Goal: Information Seeking & Learning: Check status

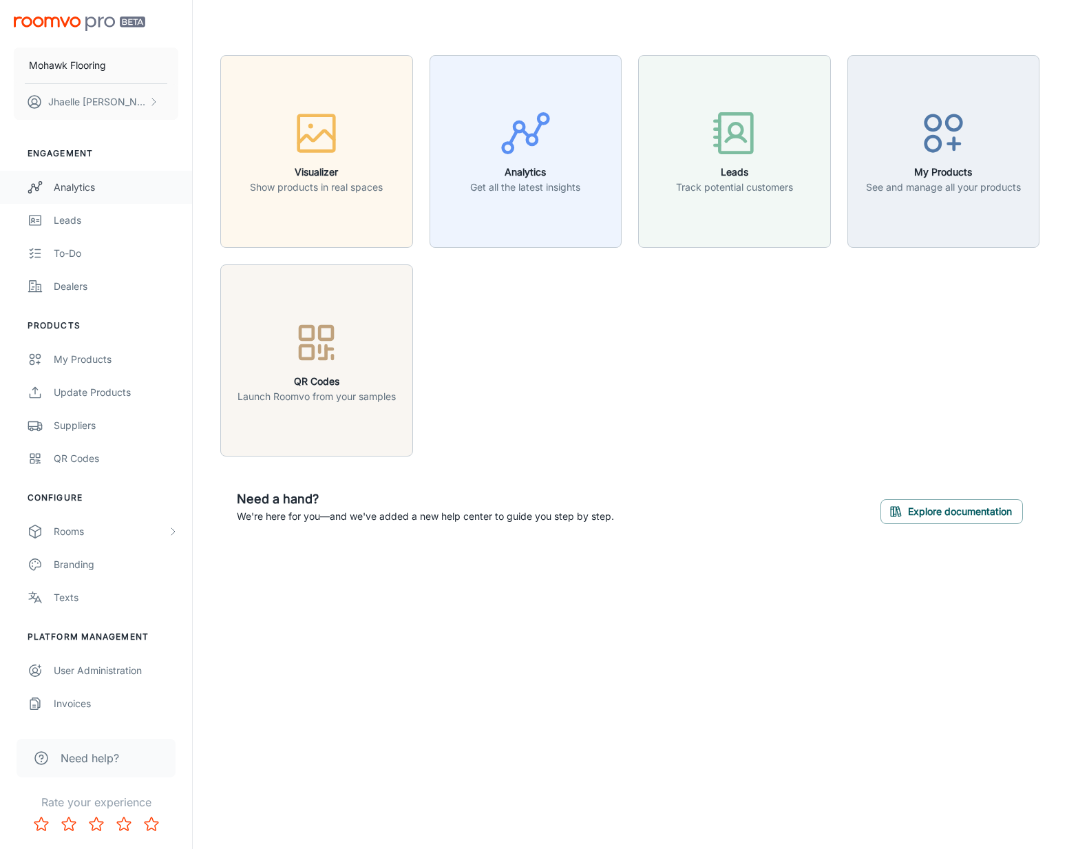
click at [107, 189] on div "Analytics" at bounding box center [116, 187] width 125 height 15
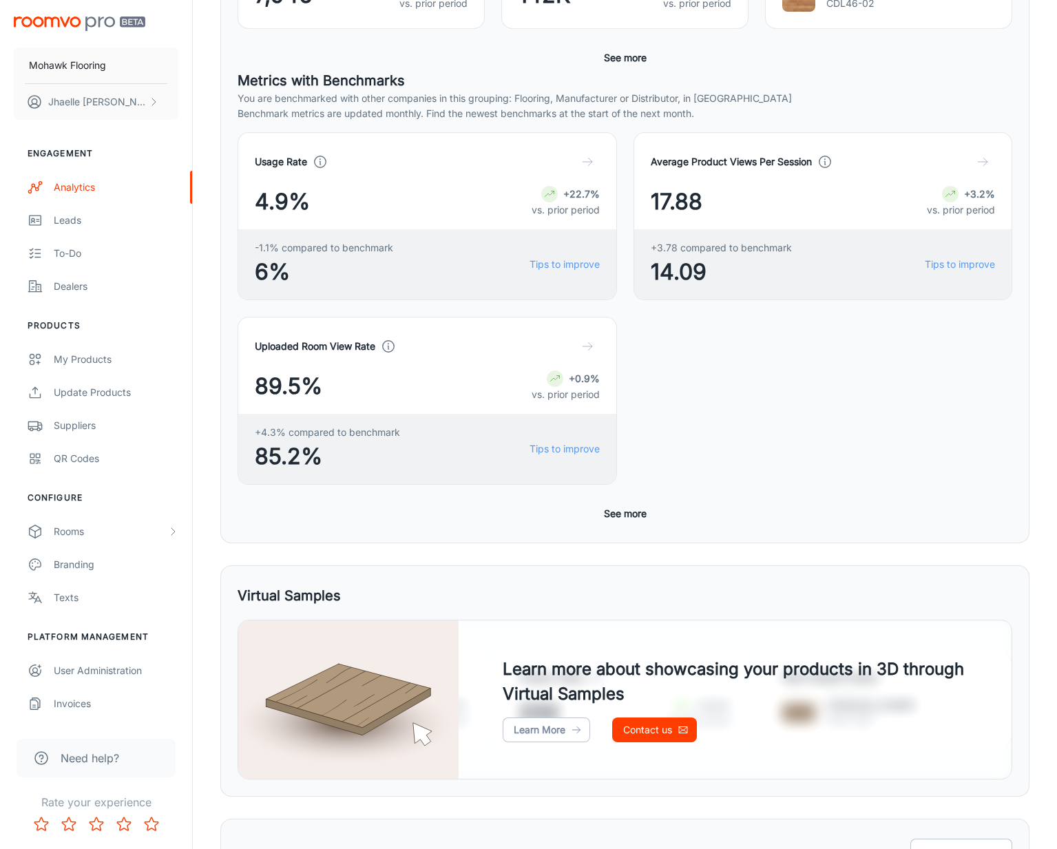
scroll to position [376, 0]
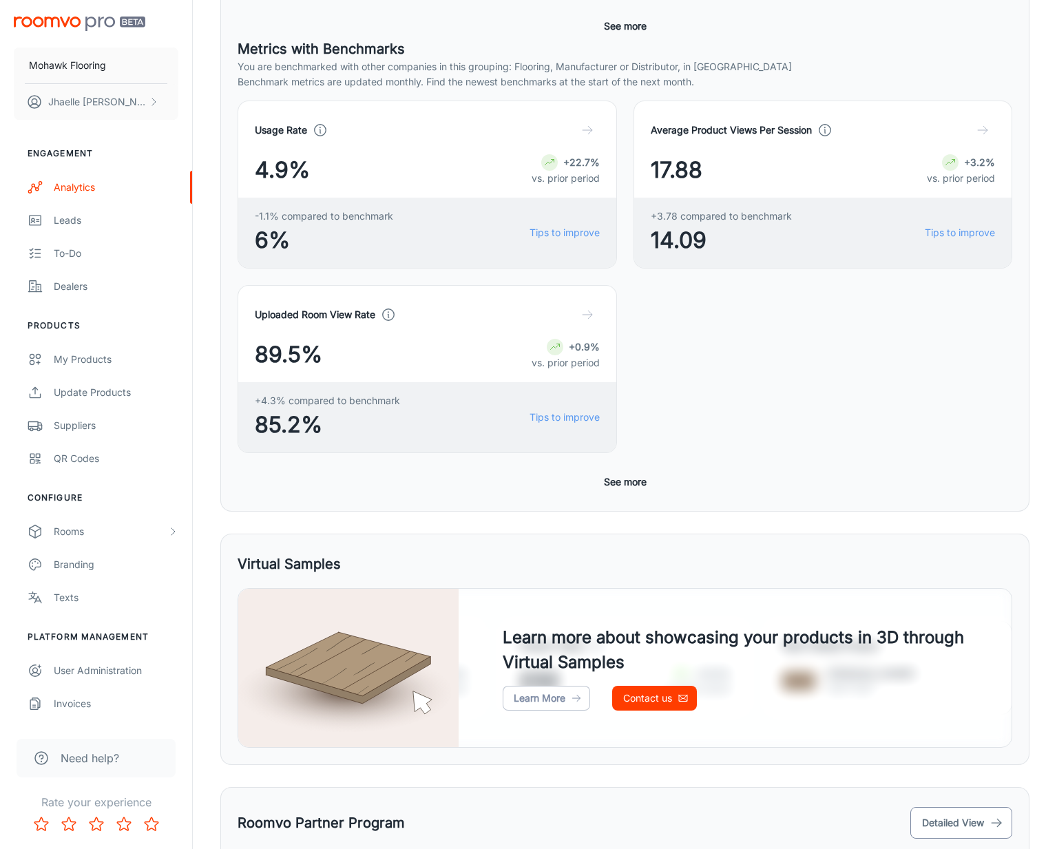
click at [973, 807] on button "Detailed View" at bounding box center [961, 823] width 102 height 32
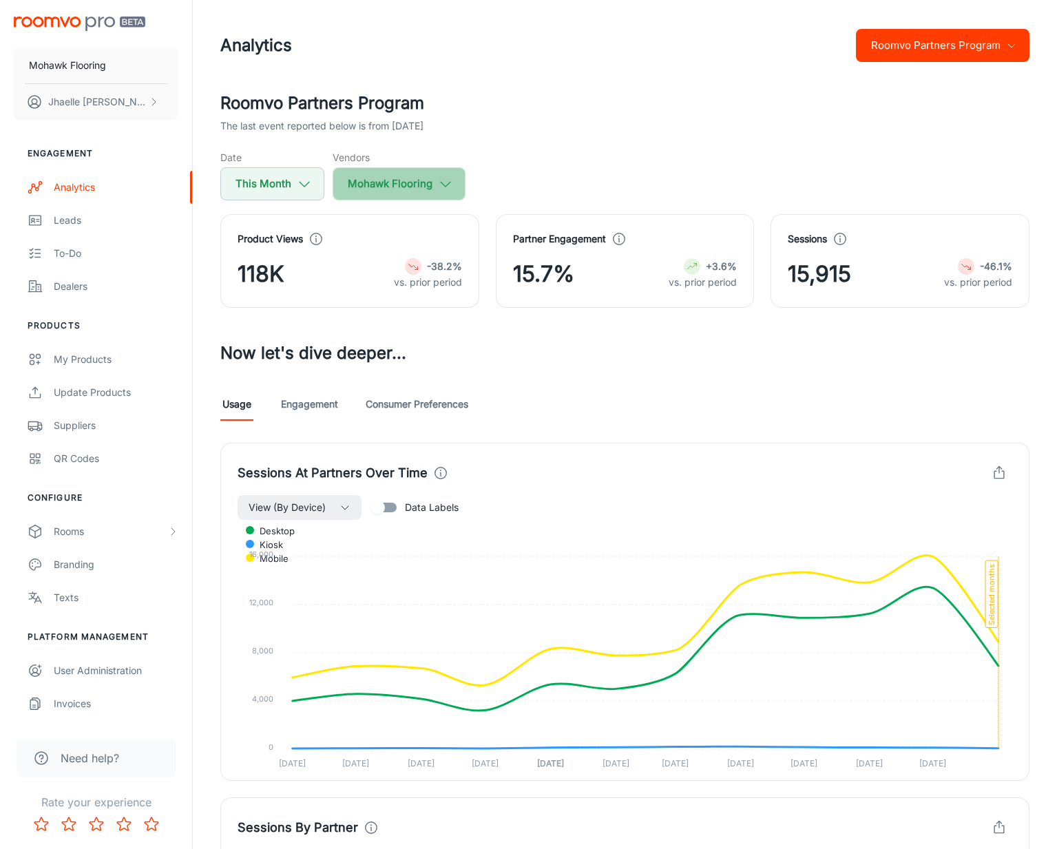
click at [387, 176] on button "Mohawk Flooring" at bounding box center [398, 183] width 133 height 33
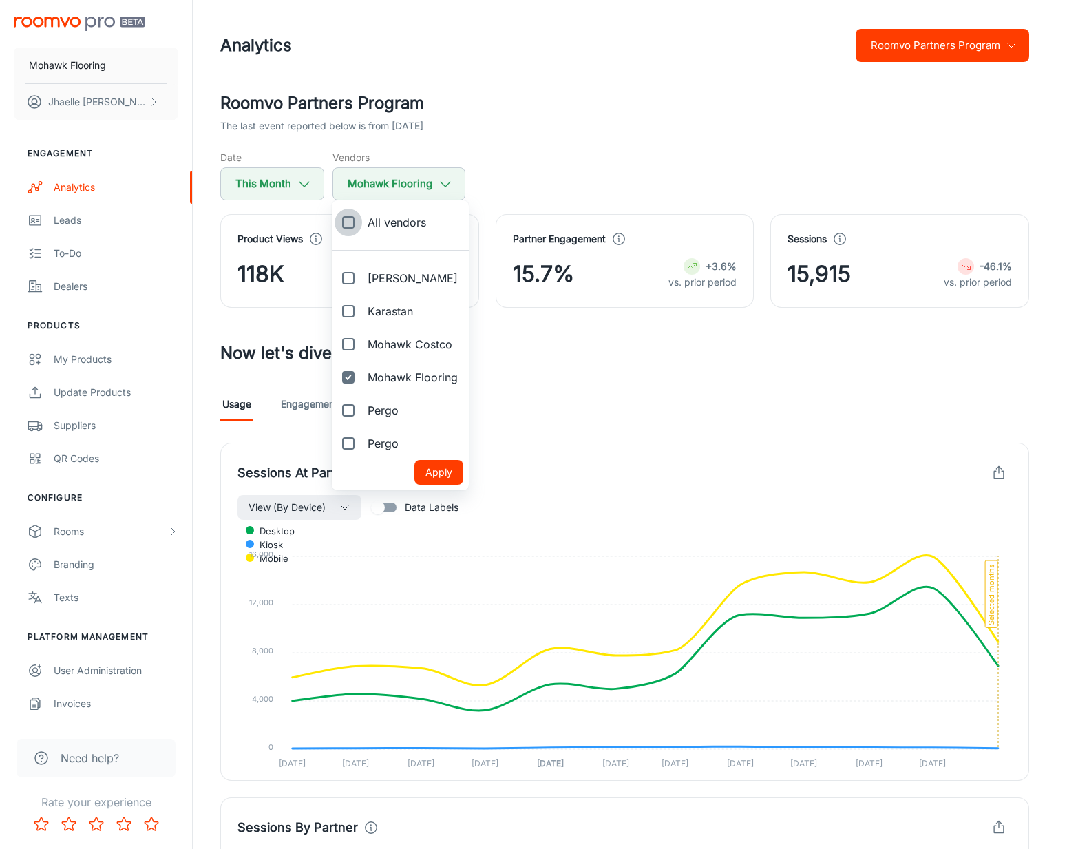
click at [359, 219] on input "All vendors" at bounding box center [349, 223] width 28 height 28
checkbox input "true"
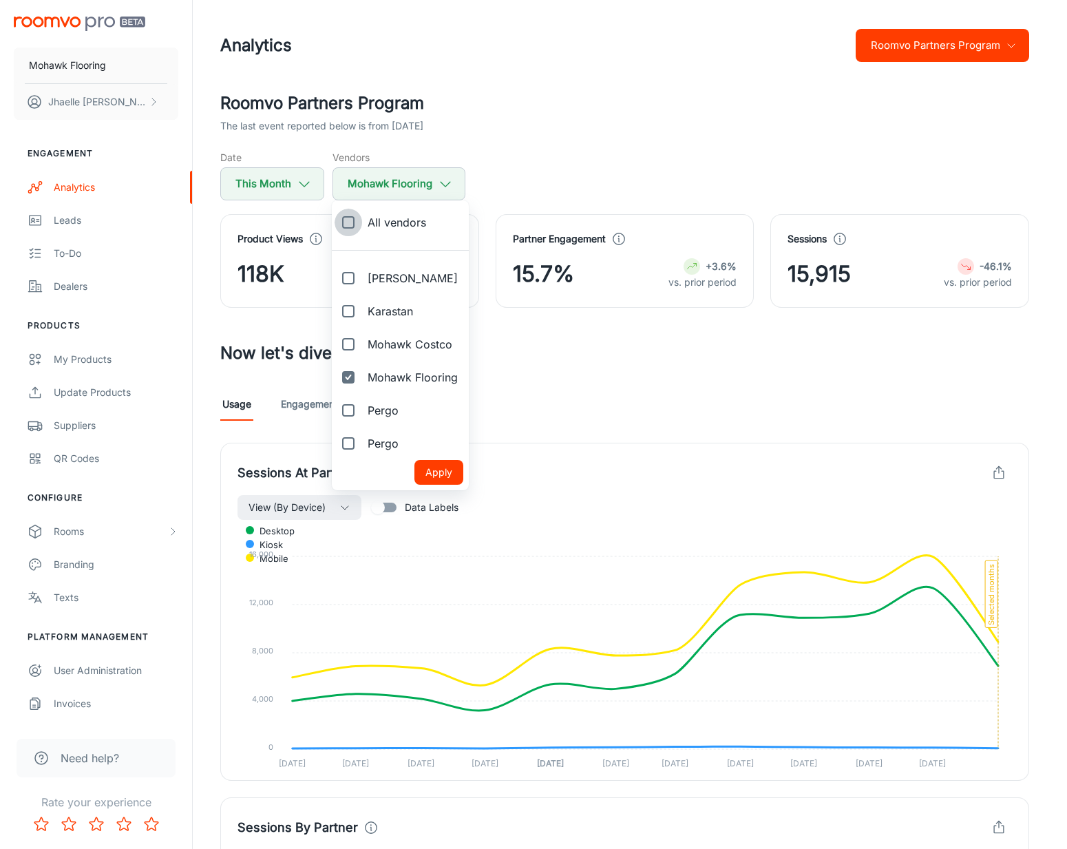
checkbox input "true"
click at [432, 465] on button "Apply" at bounding box center [438, 472] width 49 height 25
checkbox input "true"
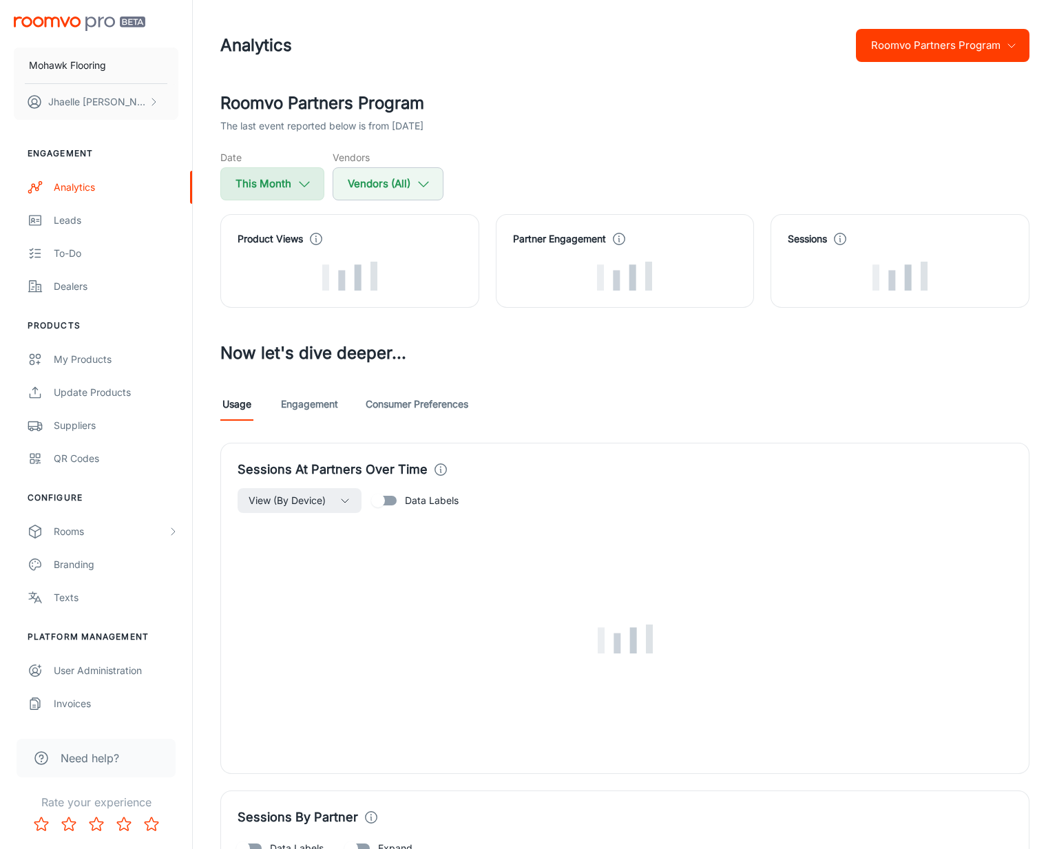
click at [291, 179] on button "This Month" at bounding box center [272, 183] width 104 height 33
select select "7"
select select "2025"
select select "7"
select select "2025"
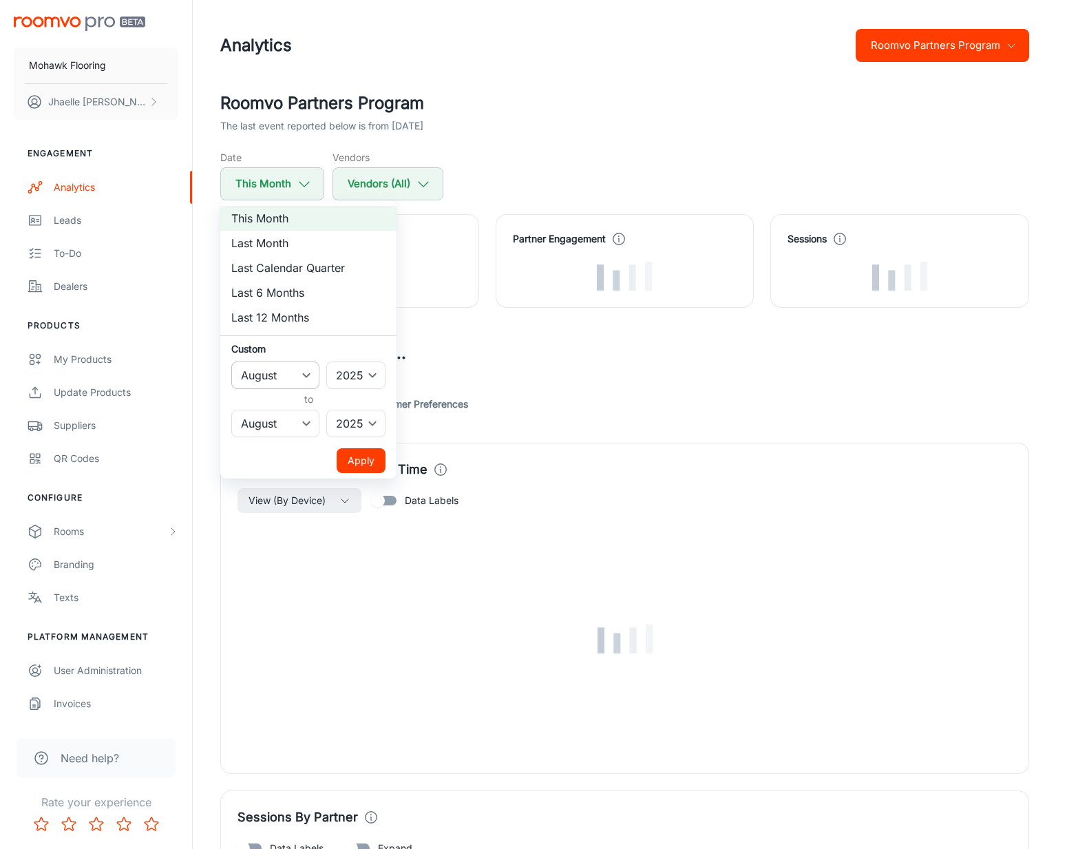
drag, startPoint x: 294, startPoint y: 363, endPoint x: 296, endPoint y: 381, distance: 18.0
click at [294, 363] on select "January February March April May June July August September October November De…" at bounding box center [275, 375] width 88 height 28
select select "6"
click at [231, 361] on select "January February March April May June July August September October November De…" at bounding box center [275, 375] width 88 height 28
click at [374, 450] on button "Apply" at bounding box center [361, 460] width 49 height 25
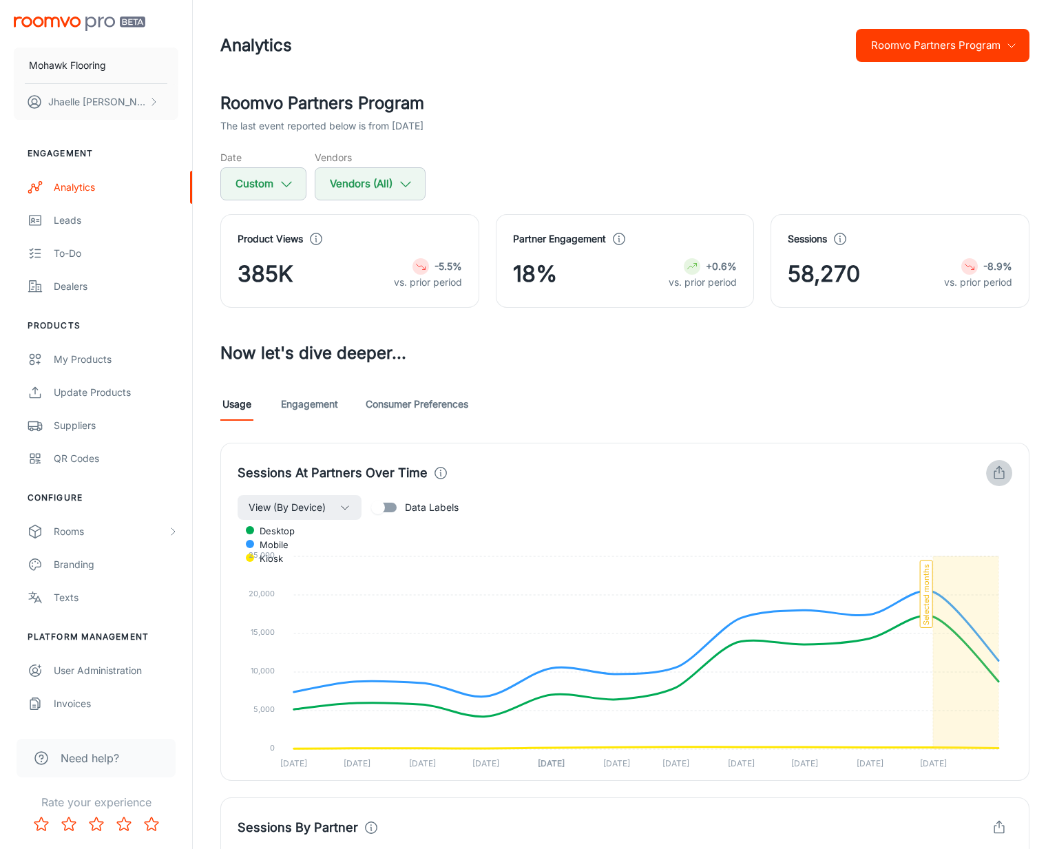
click at [995, 473] on icon "button" at bounding box center [998, 472] width 15 height 15
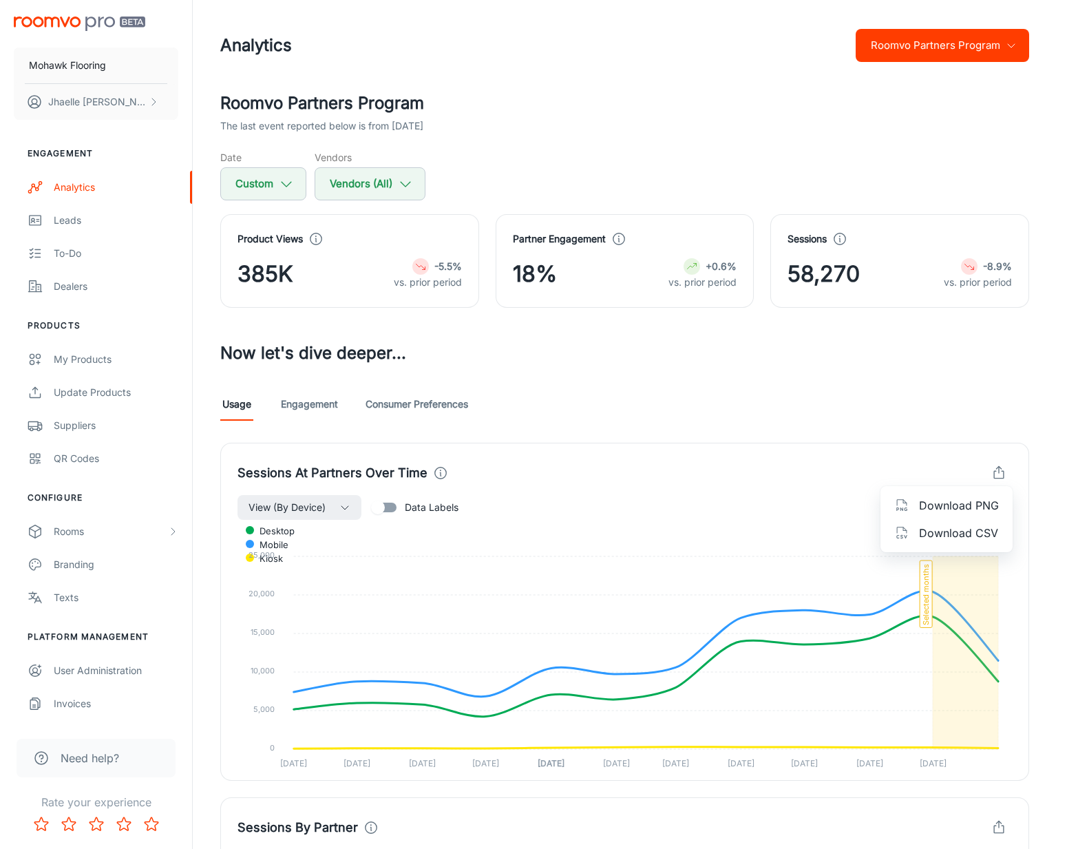
click at [956, 527] on span "Download CSV" at bounding box center [959, 533] width 80 height 17
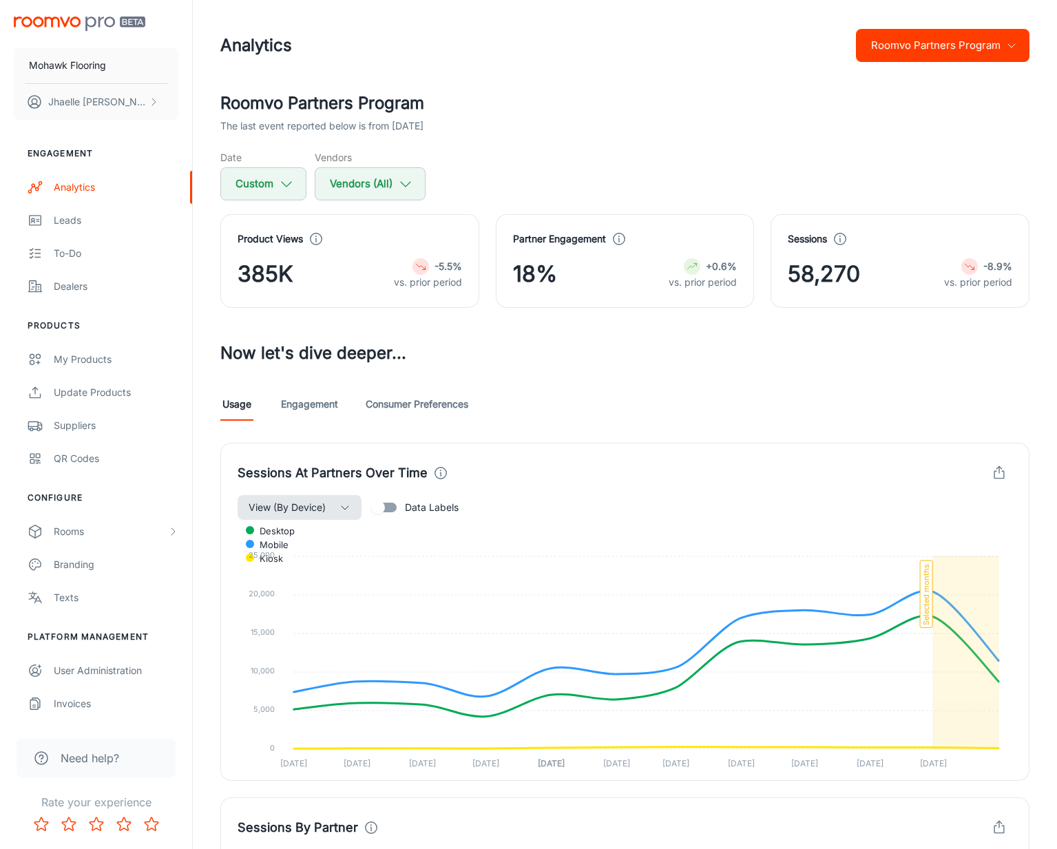
click at [299, 498] on button "View (By Device)" at bounding box center [299, 507] width 124 height 25
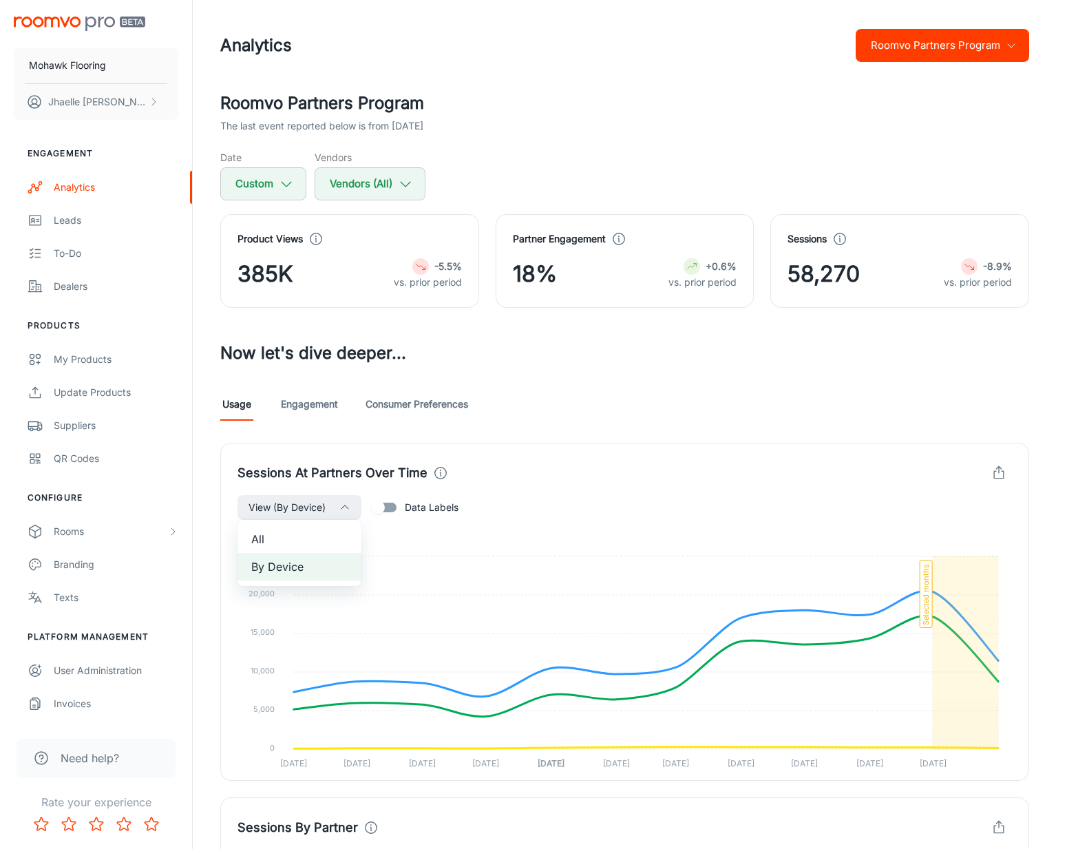
click at [303, 531] on span "All" at bounding box center [299, 539] width 96 height 17
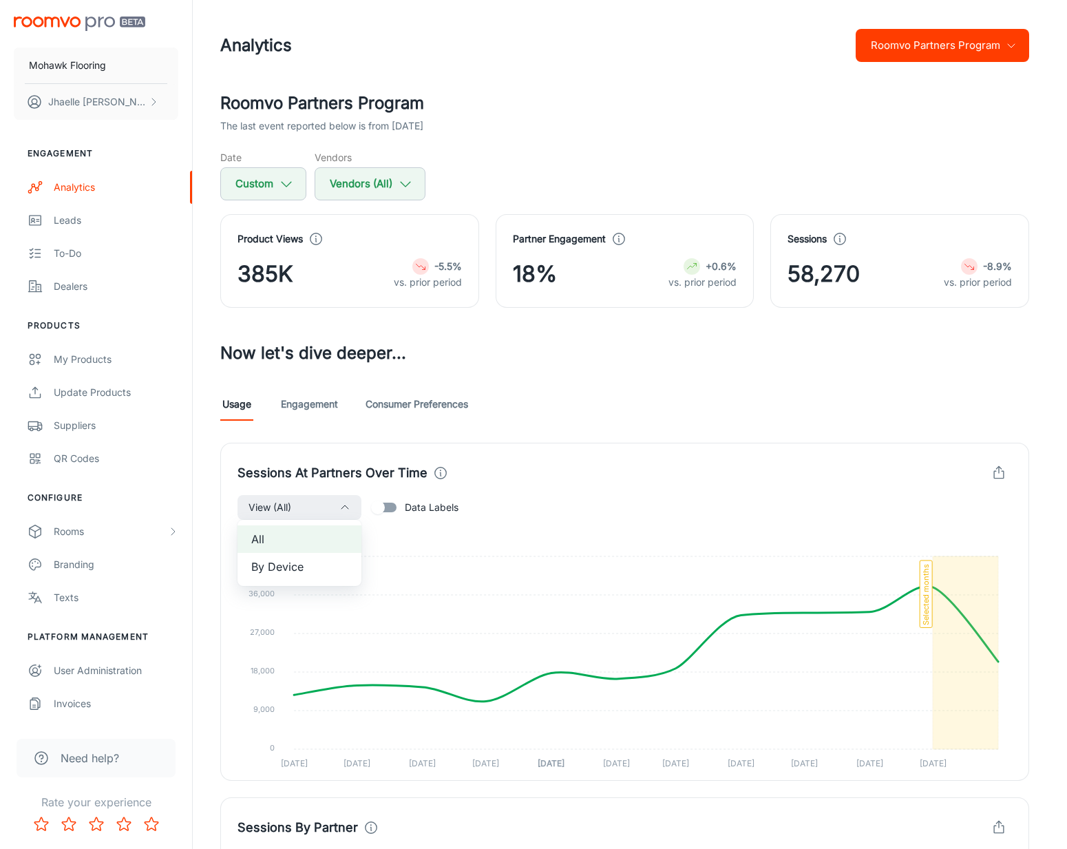
click at [904, 454] on div at bounding box center [533, 424] width 1067 height 849
